Goal: Information Seeking & Learning: Understand process/instructions

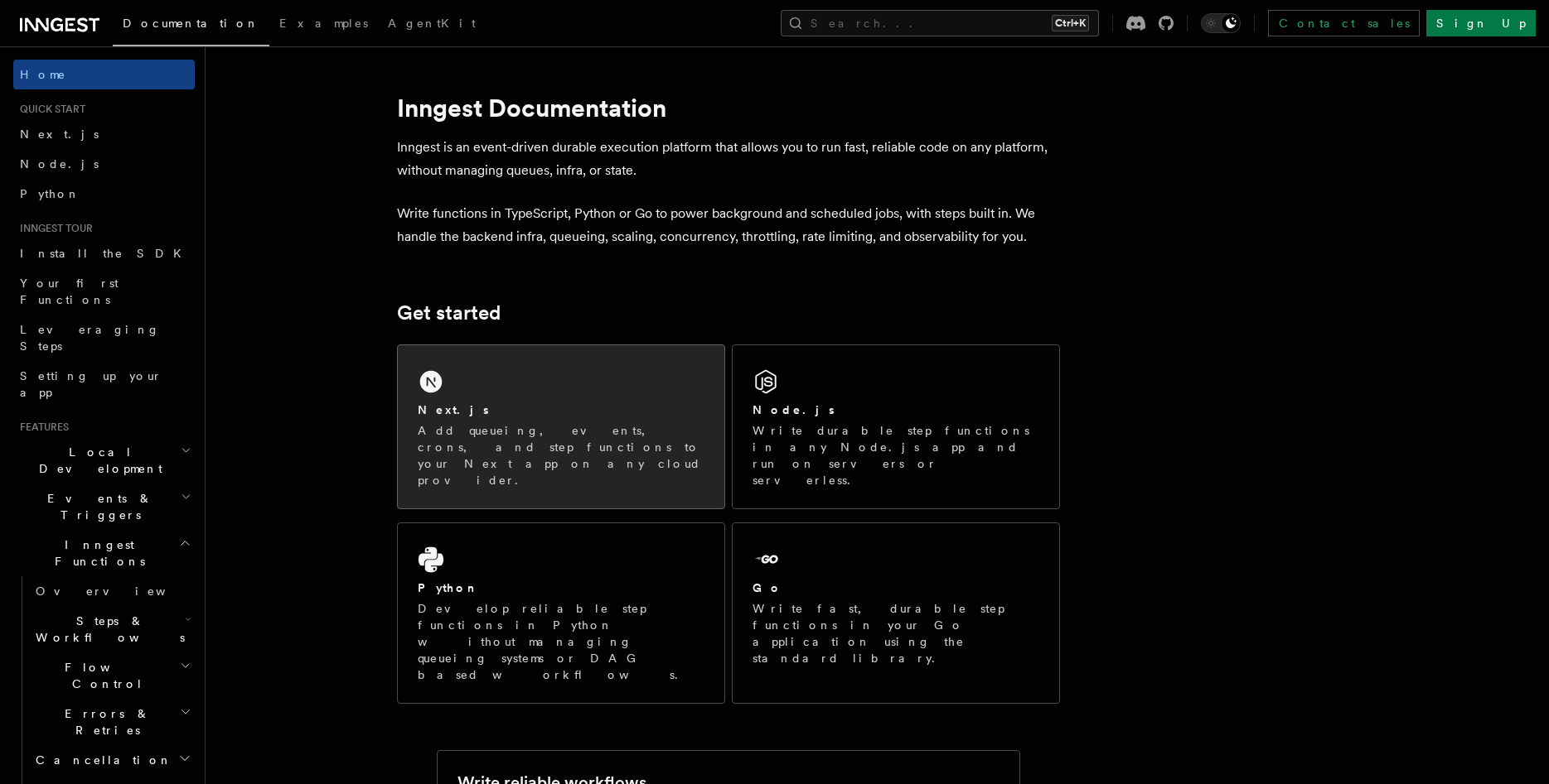
click at [525, 380] on div "Next.js Add queueing, events, crons, and step functions to your Next app on any…" at bounding box center [561, 426] width 326 height 163
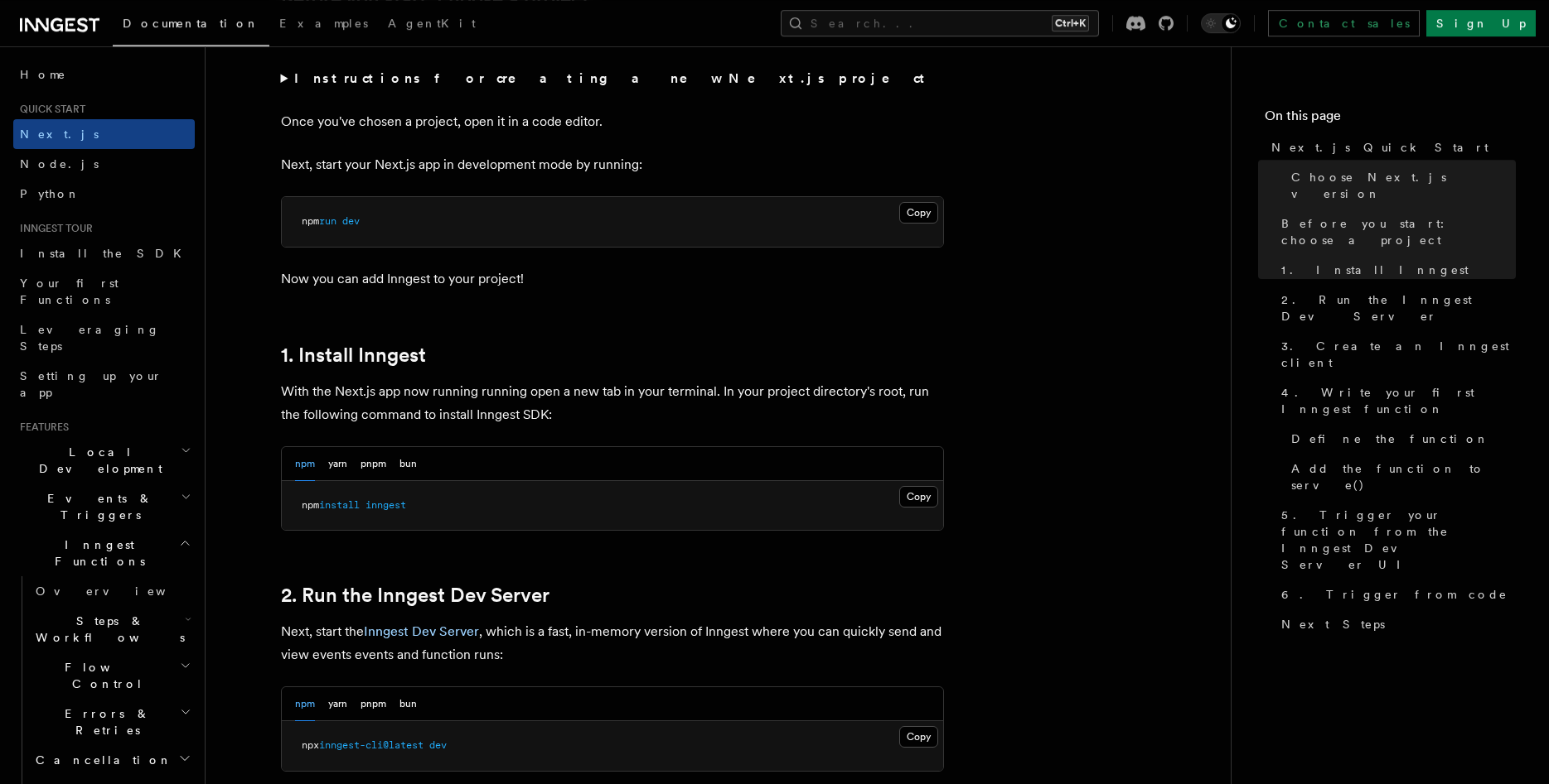
scroll to position [676, 0]
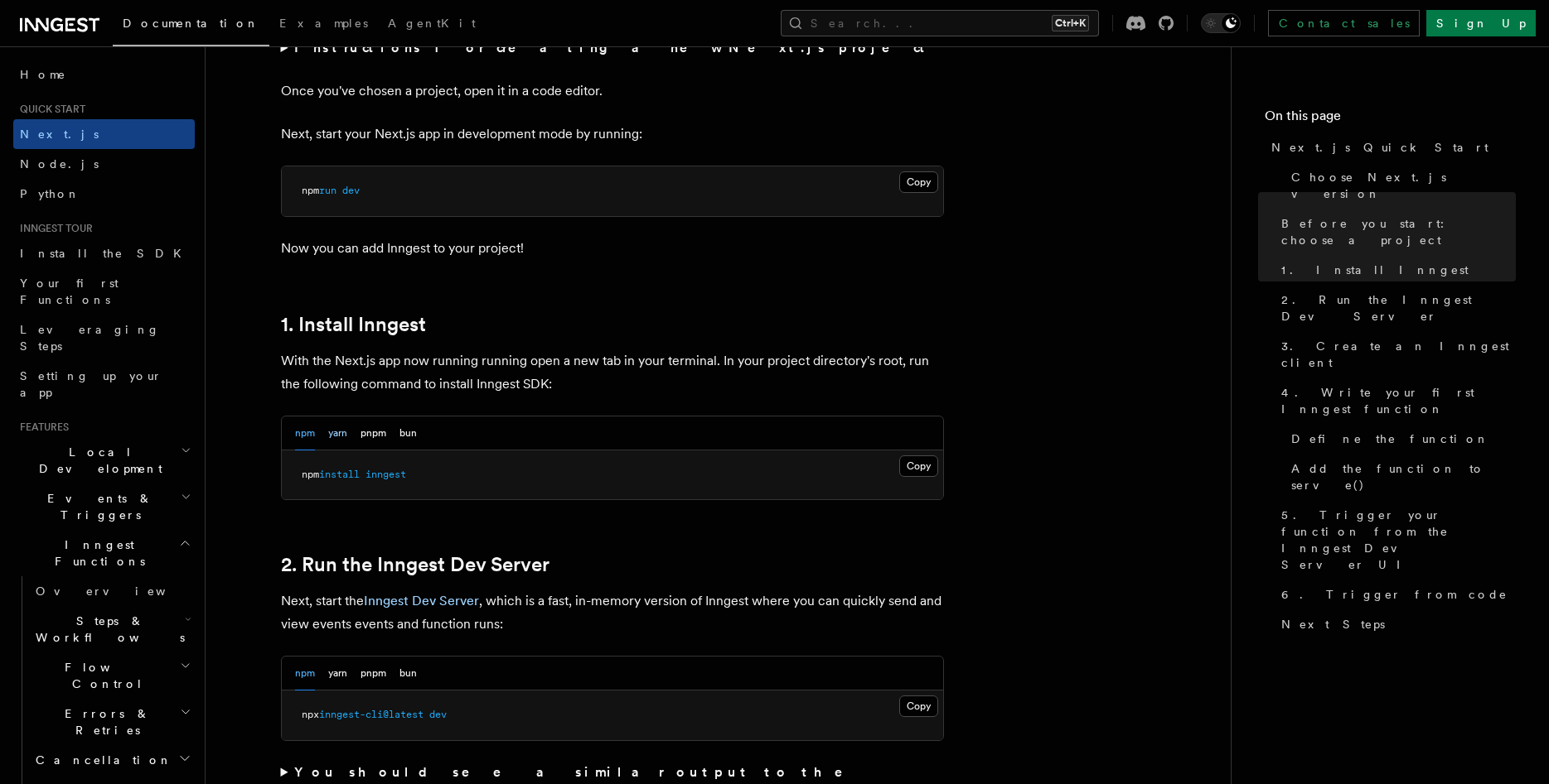
click at [338, 438] on button "yarn" at bounding box center [338, 433] width 19 height 34
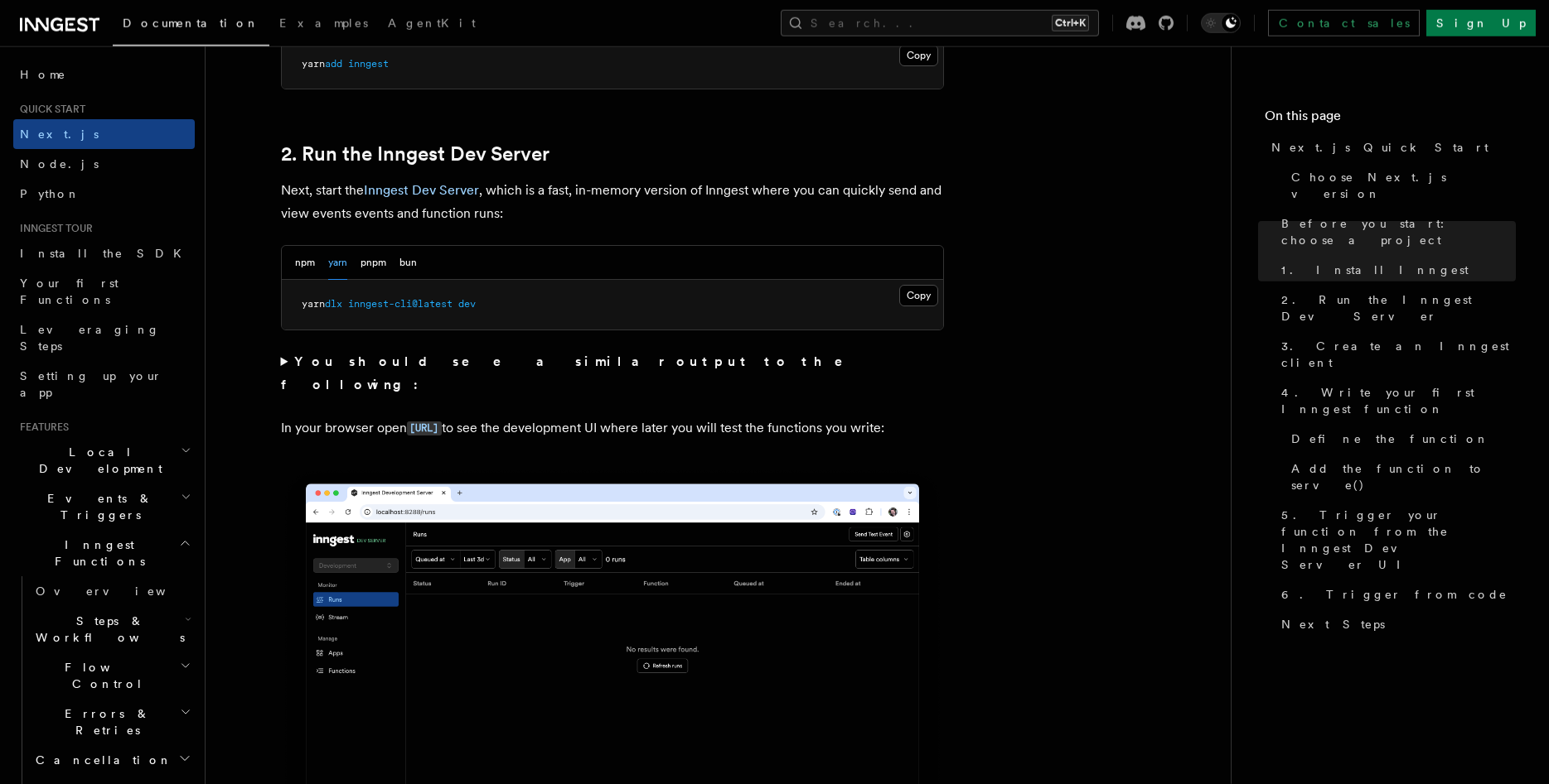
scroll to position [1098, 0]
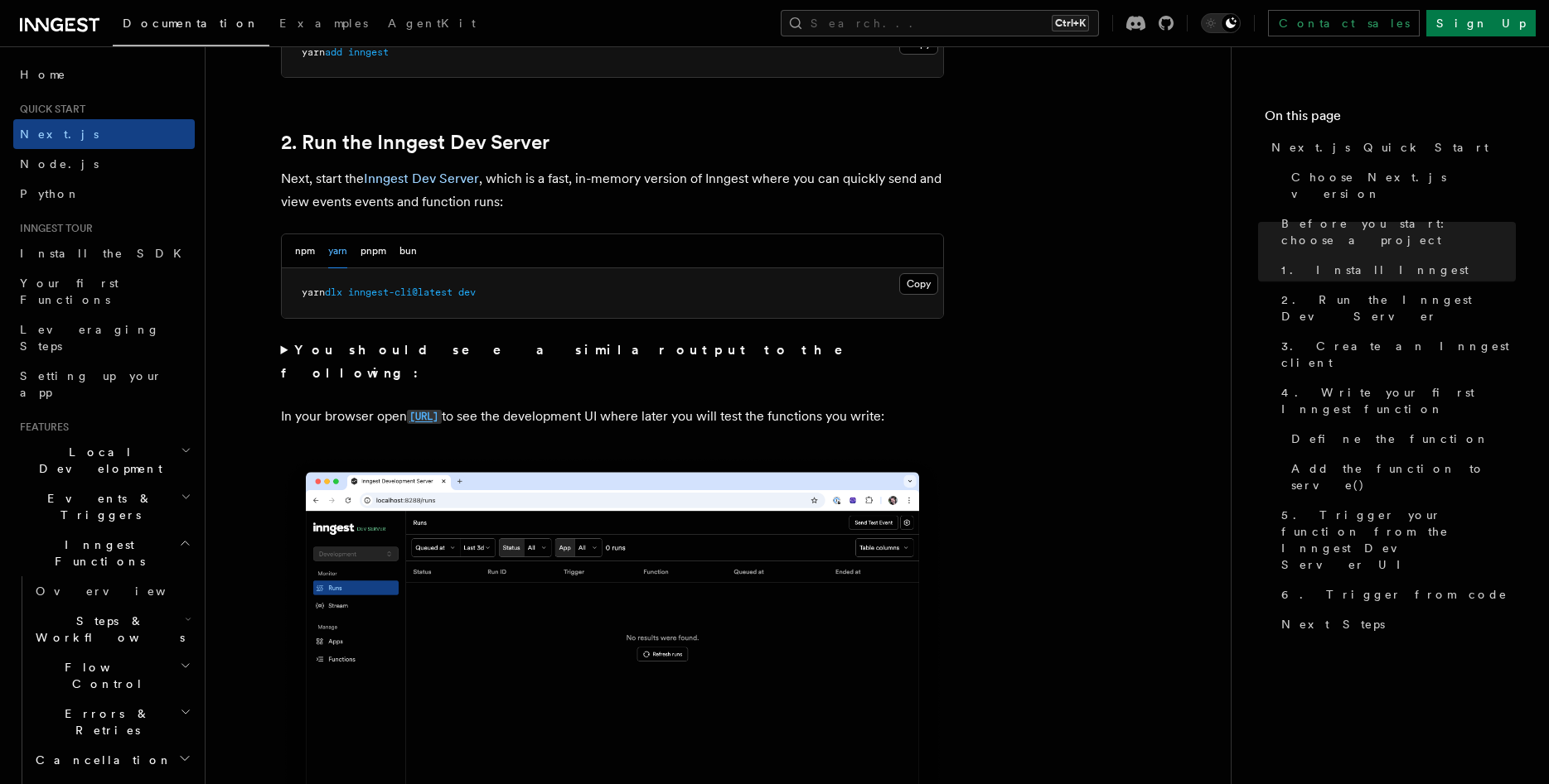
click at [441, 410] on code "http://localhost:8288" at bounding box center [424, 416] width 35 height 14
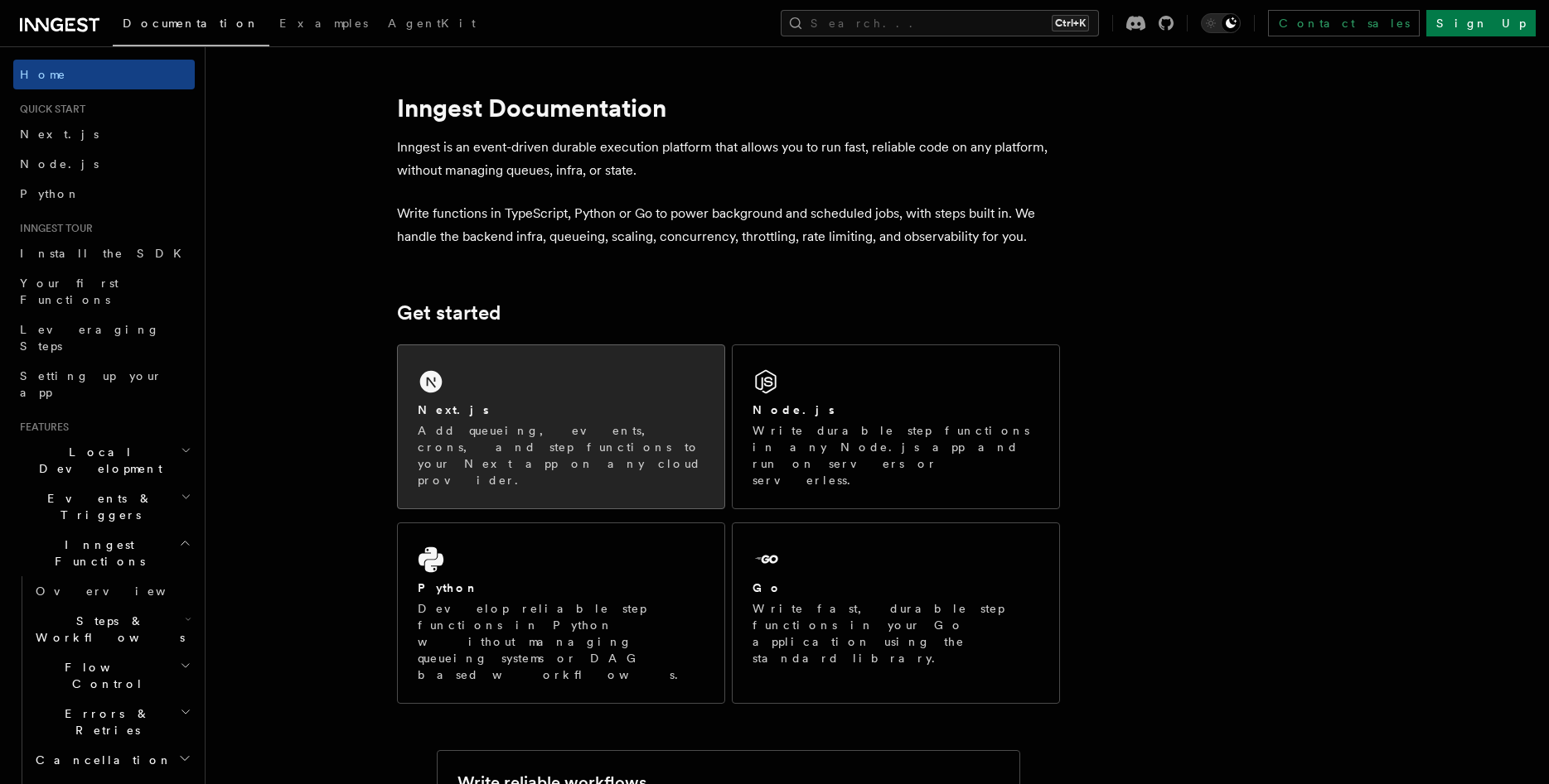
click at [601, 401] on div "Next.js" at bounding box center [561, 410] width 287 height 17
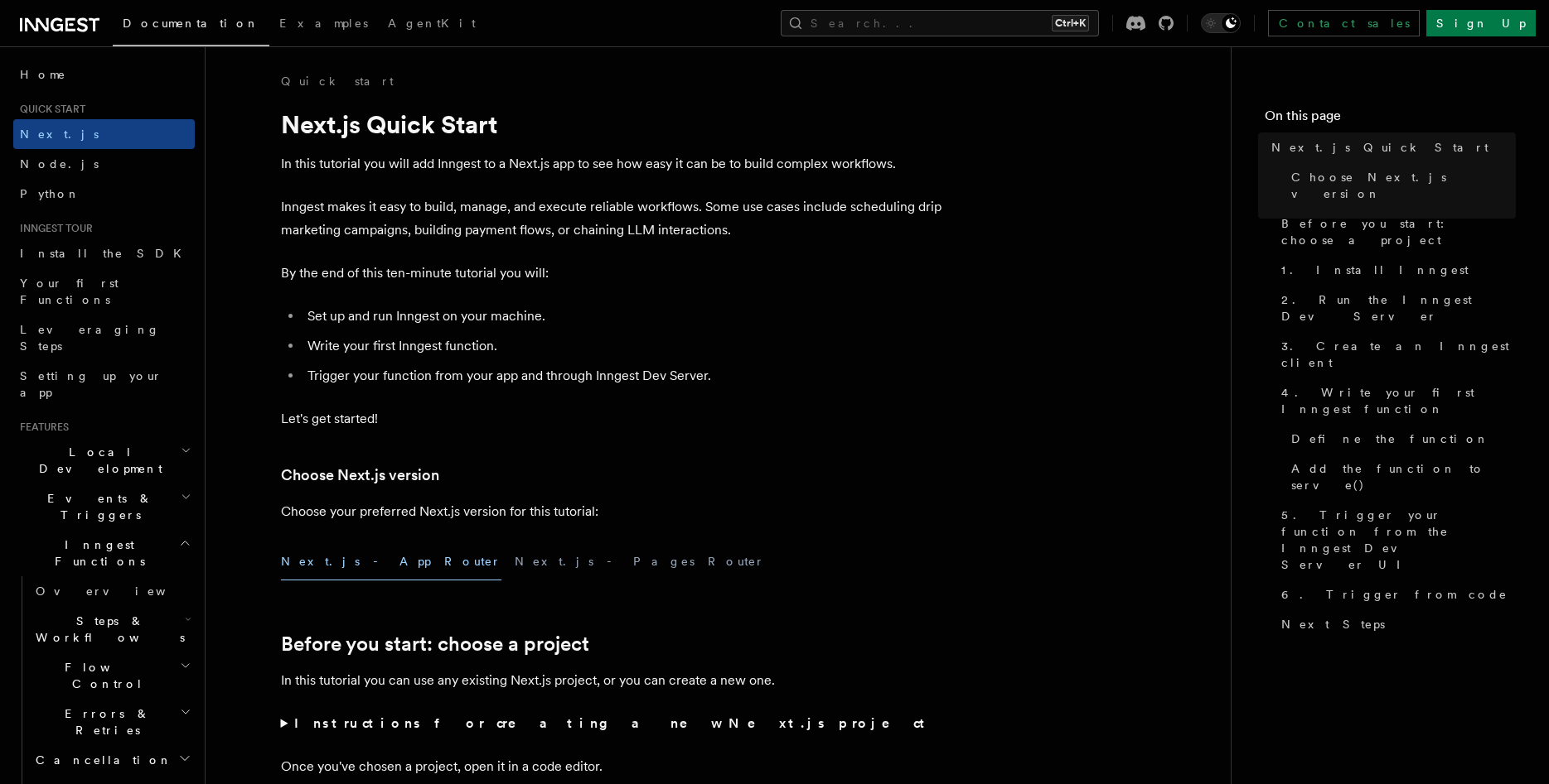
scroll to position [253, 0]
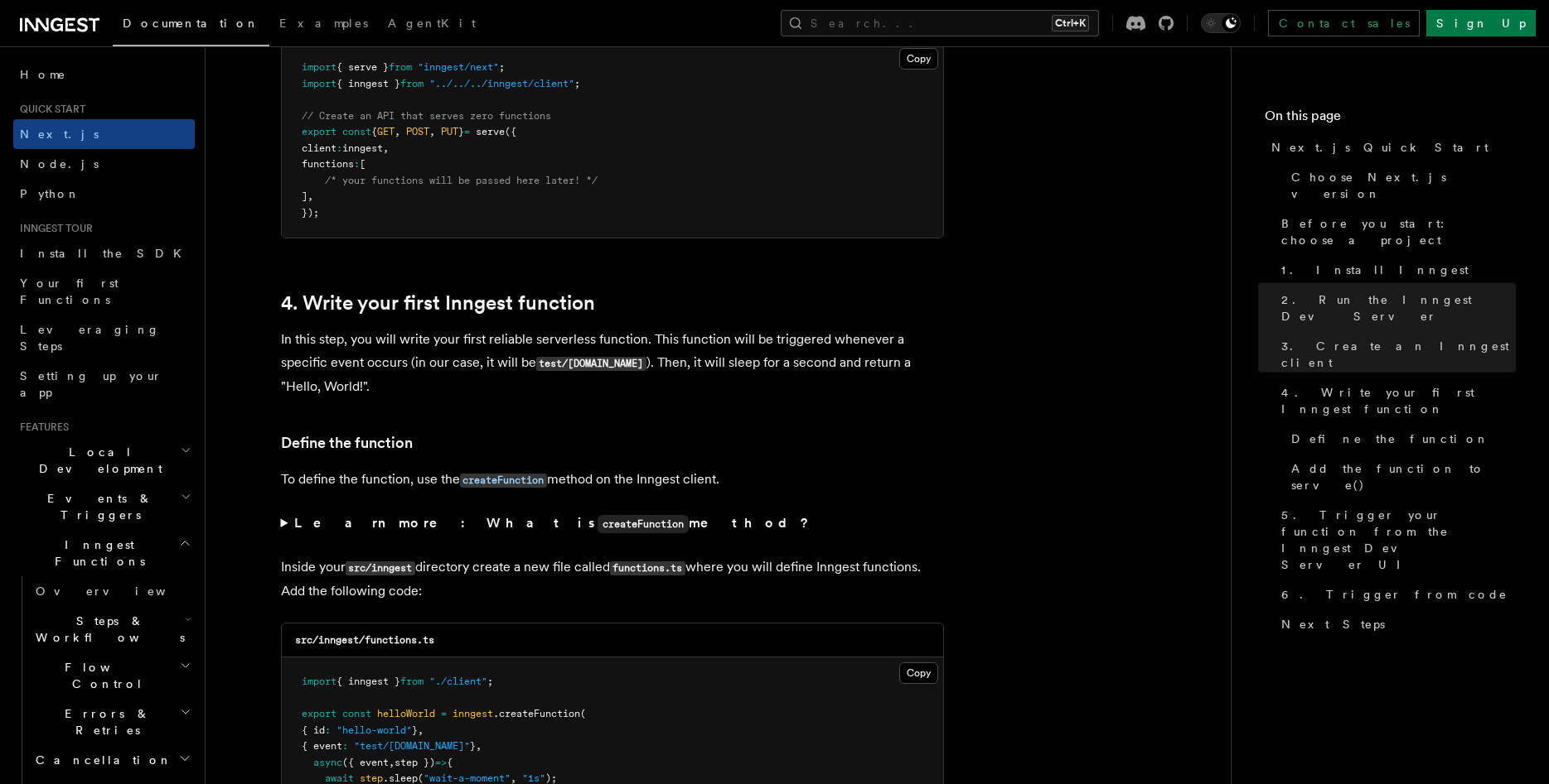
scroll to position [2197, 0]
